Goal: Information Seeking & Learning: Learn about a topic

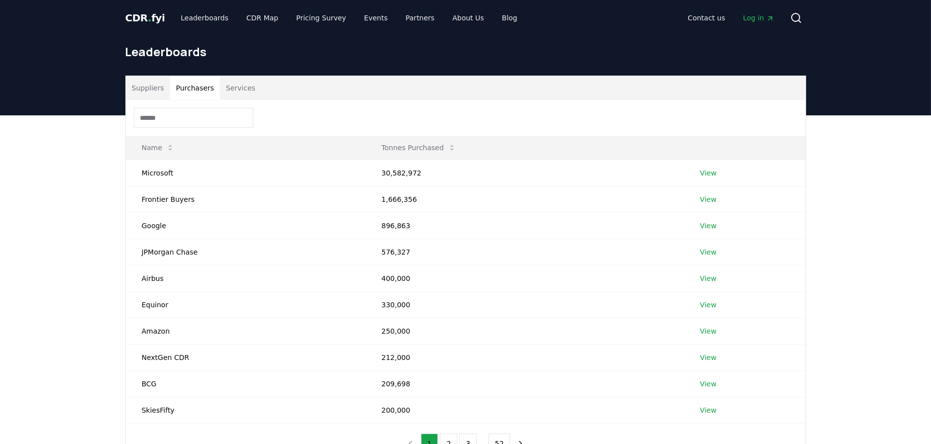
click at [201, 88] on button "Purchasers" at bounding box center [195, 88] width 50 height 24
click at [706, 172] on link "View" at bounding box center [708, 173] width 16 height 10
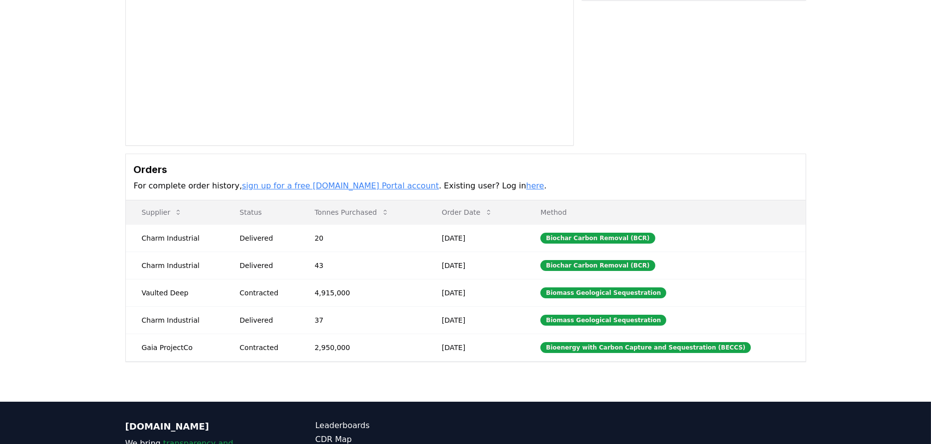
scroll to position [147, 0]
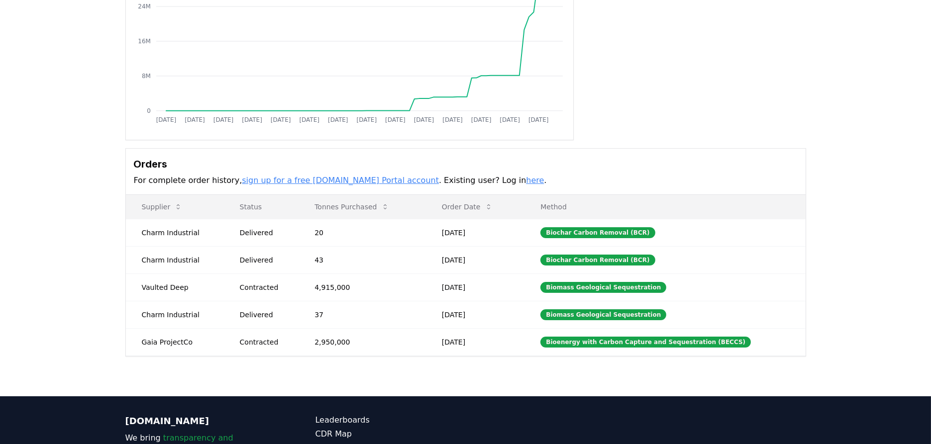
click at [526, 178] on link "here" at bounding box center [535, 180] width 18 height 9
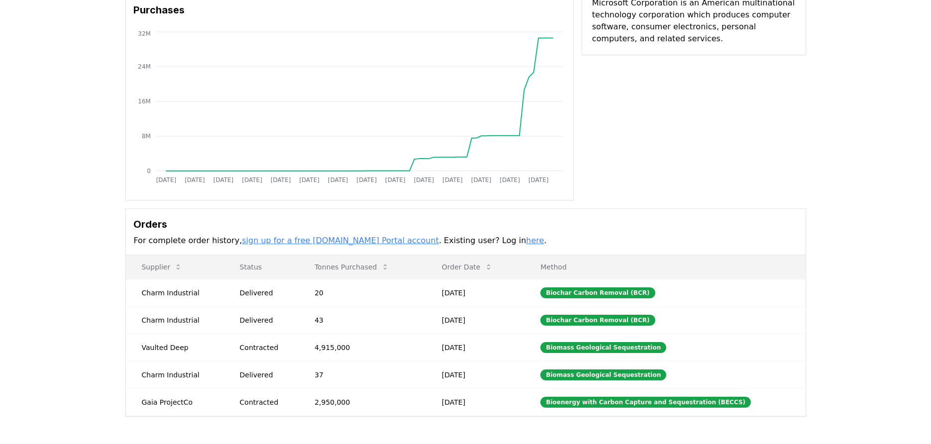
scroll to position [0, 0]
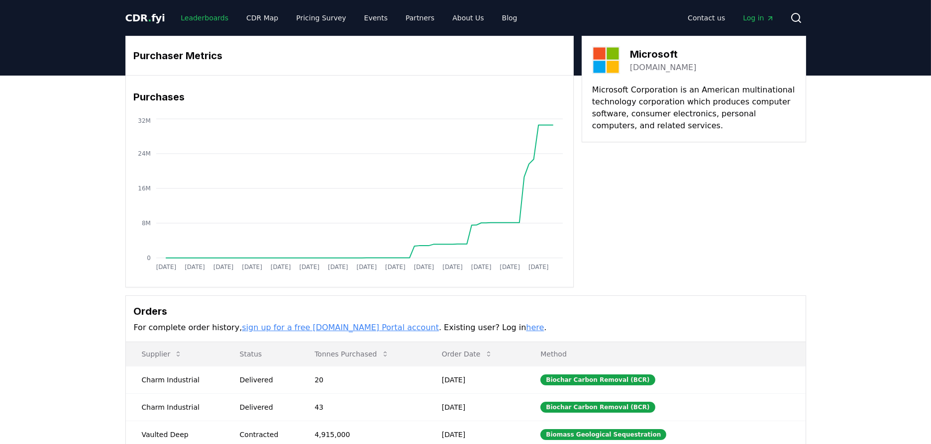
click at [206, 25] on link "Leaderboards" at bounding box center [205, 18] width 64 height 18
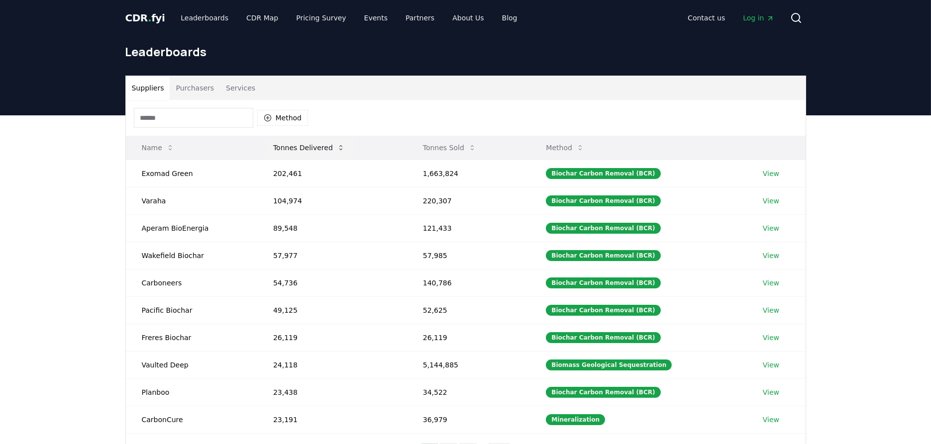
click at [327, 145] on button "Tonnes Delivered" at bounding box center [309, 148] width 88 height 20
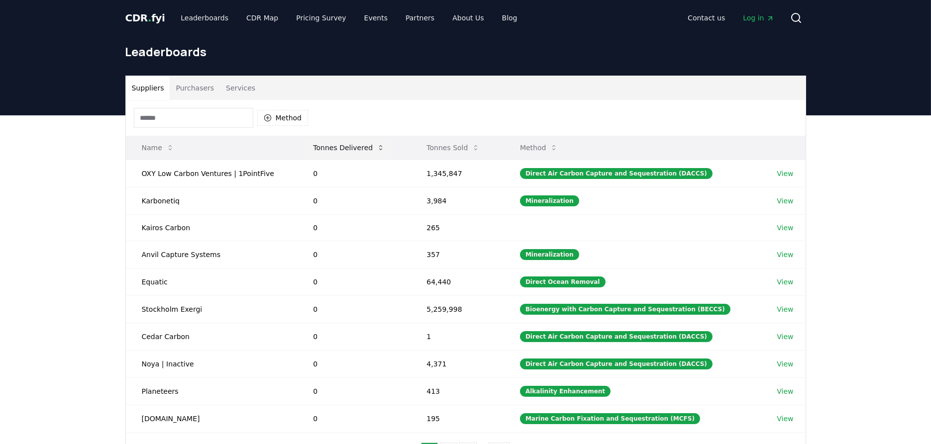
click at [336, 148] on button "Tonnes Delivered" at bounding box center [349, 148] width 88 height 20
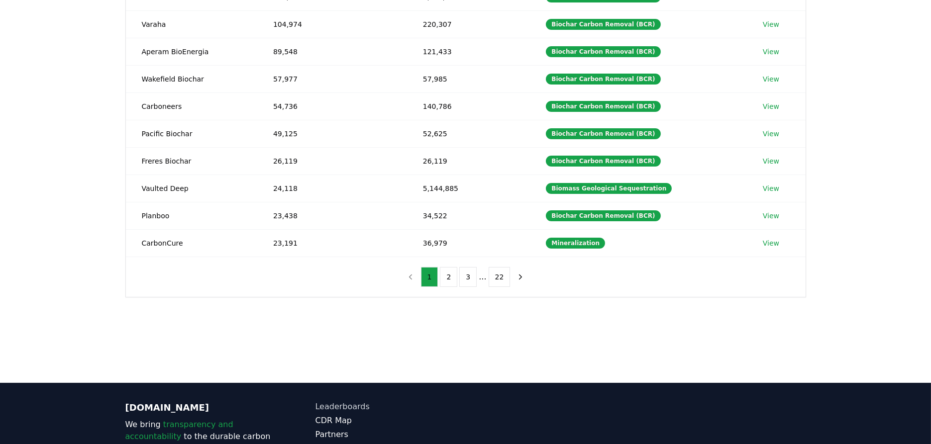
scroll to position [274, 0]
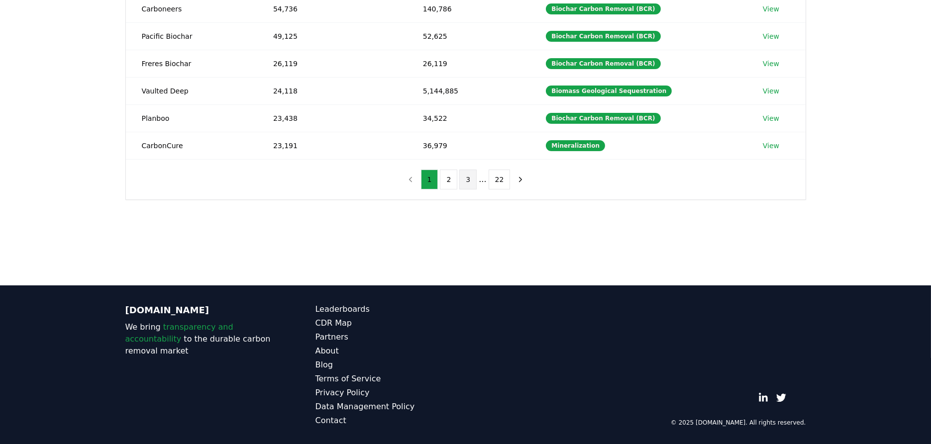
click at [465, 176] on button "3" at bounding box center [467, 180] width 17 height 20
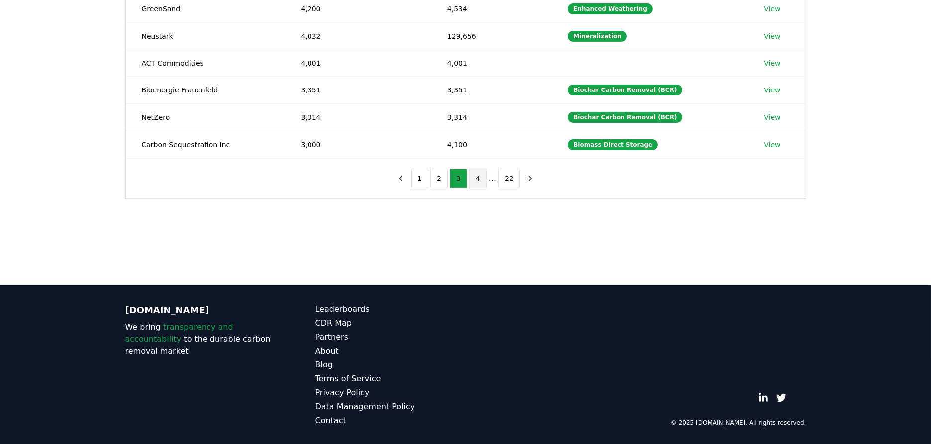
click at [469, 177] on button "4" at bounding box center [477, 179] width 17 height 20
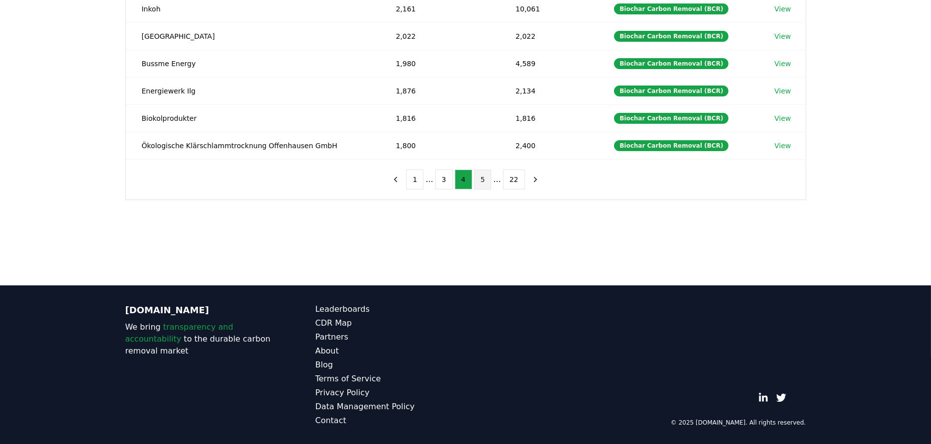
click at [479, 176] on button "5" at bounding box center [482, 180] width 17 height 20
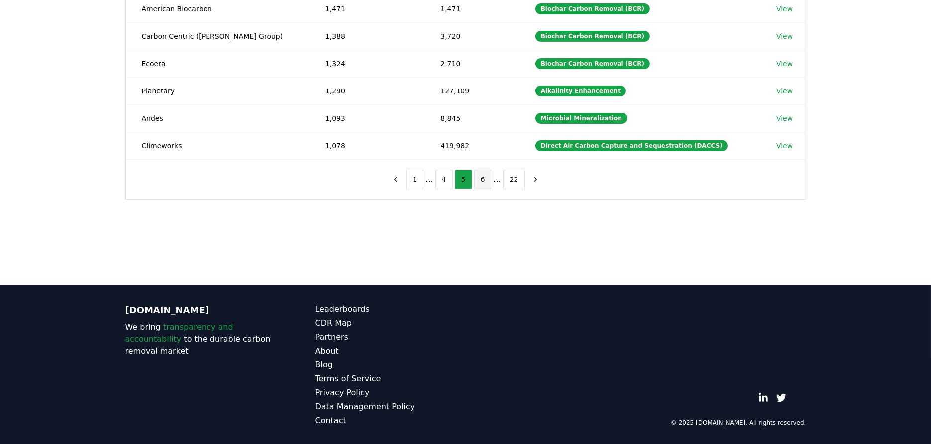
click at [480, 178] on button "6" at bounding box center [482, 180] width 17 height 20
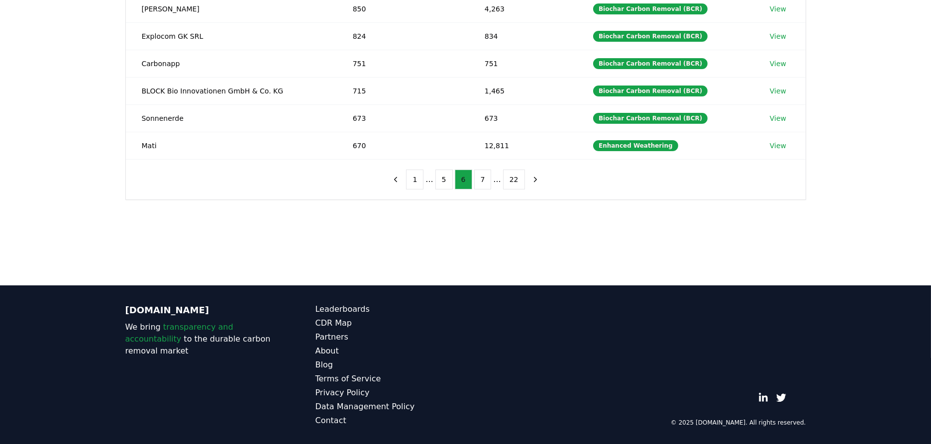
click at [480, 178] on button "7" at bounding box center [482, 180] width 17 height 20
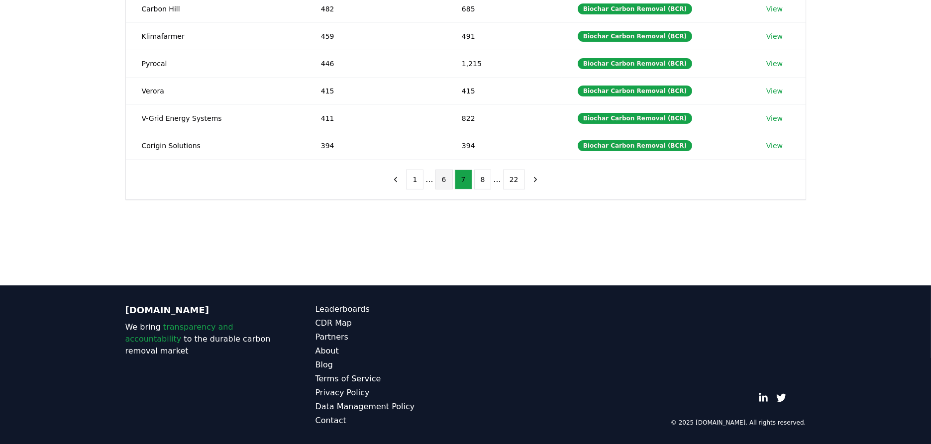
click at [480, 178] on button "8" at bounding box center [482, 180] width 17 height 20
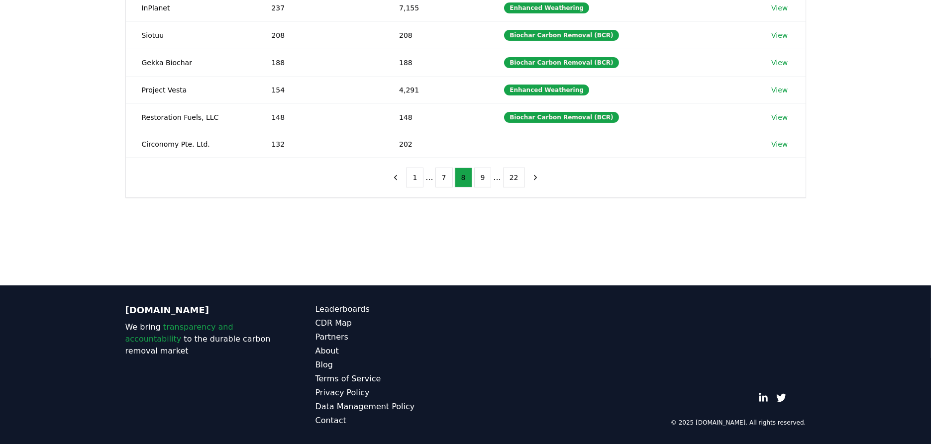
scroll to position [127, 0]
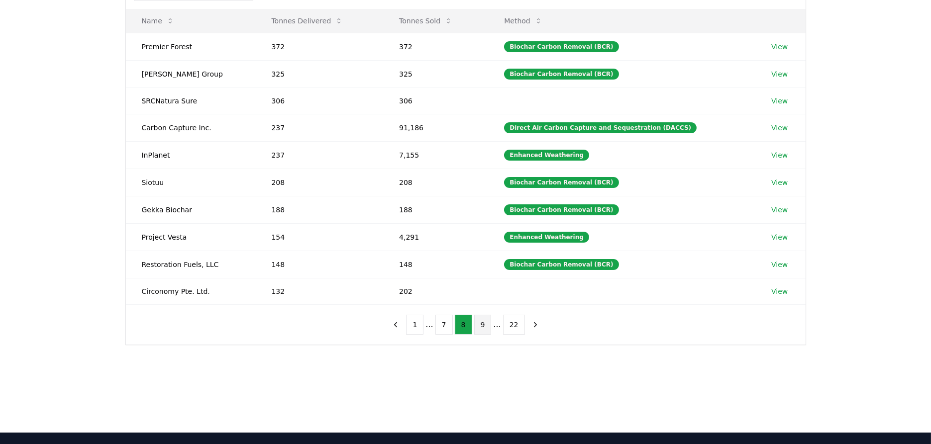
click at [481, 326] on button "9" at bounding box center [482, 325] width 17 height 20
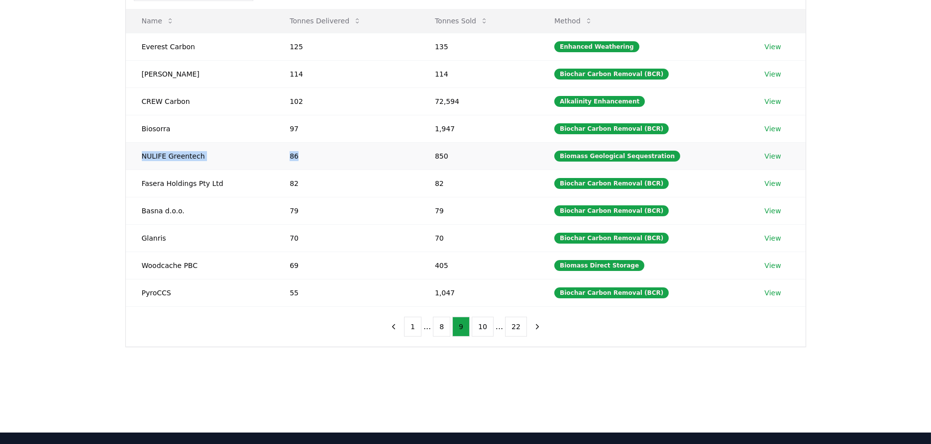
drag, startPoint x: 130, startPoint y: 152, endPoint x: 310, endPoint y: 154, distance: 179.6
click at [310, 154] on tr "NULIFE Greentech 86 850 Biomass Geological Sequestration View" at bounding box center [465, 155] width 679 height 27
drag, startPoint x: 310, startPoint y: 154, endPoint x: 94, endPoint y: 154, distance: 216.4
click at [94, 154] on div "Suppliers Purchasers Services Method Name Tonnes Delivered Tonnes Sold Method E…" at bounding box center [465, 188] width 931 height 398
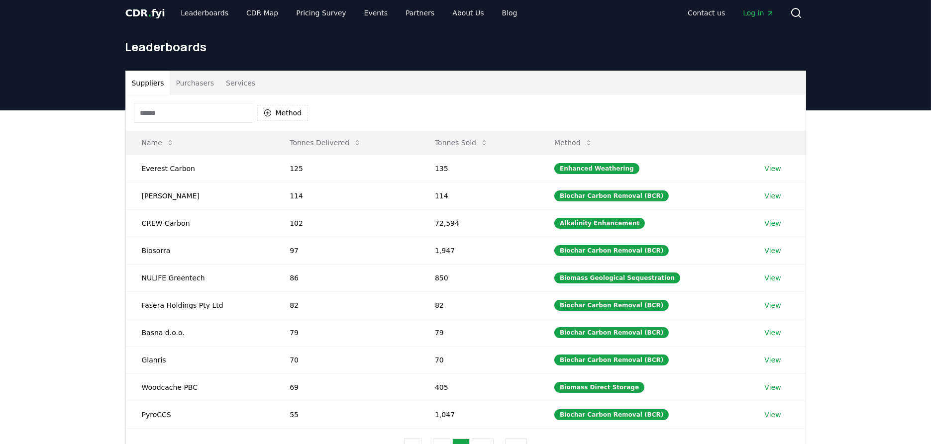
scroll to position [0, 0]
